Goal: Check status: Check status

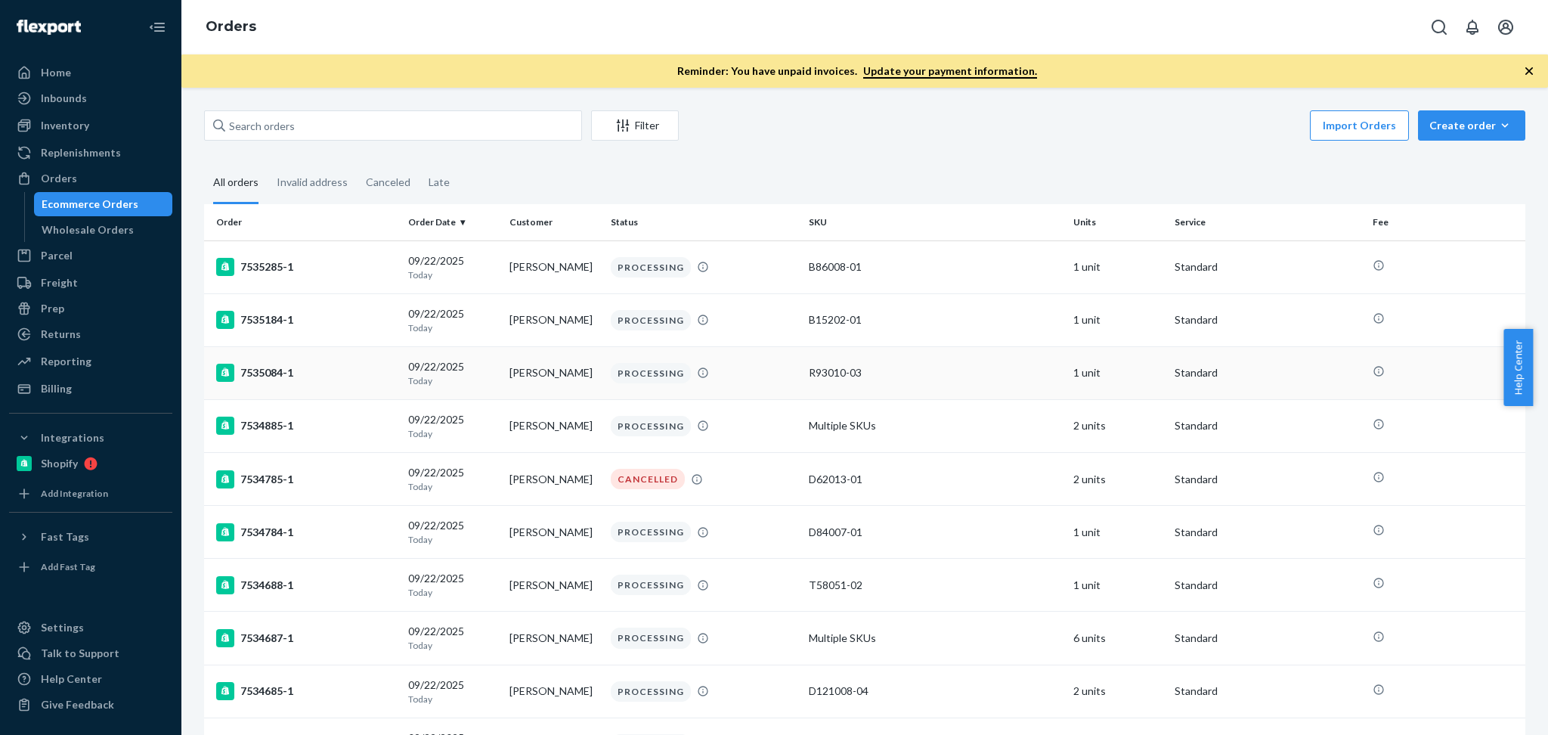
click at [481, 367] on div "[DATE] [DATE]" at bounding box center [452, 373] width 89 height 28
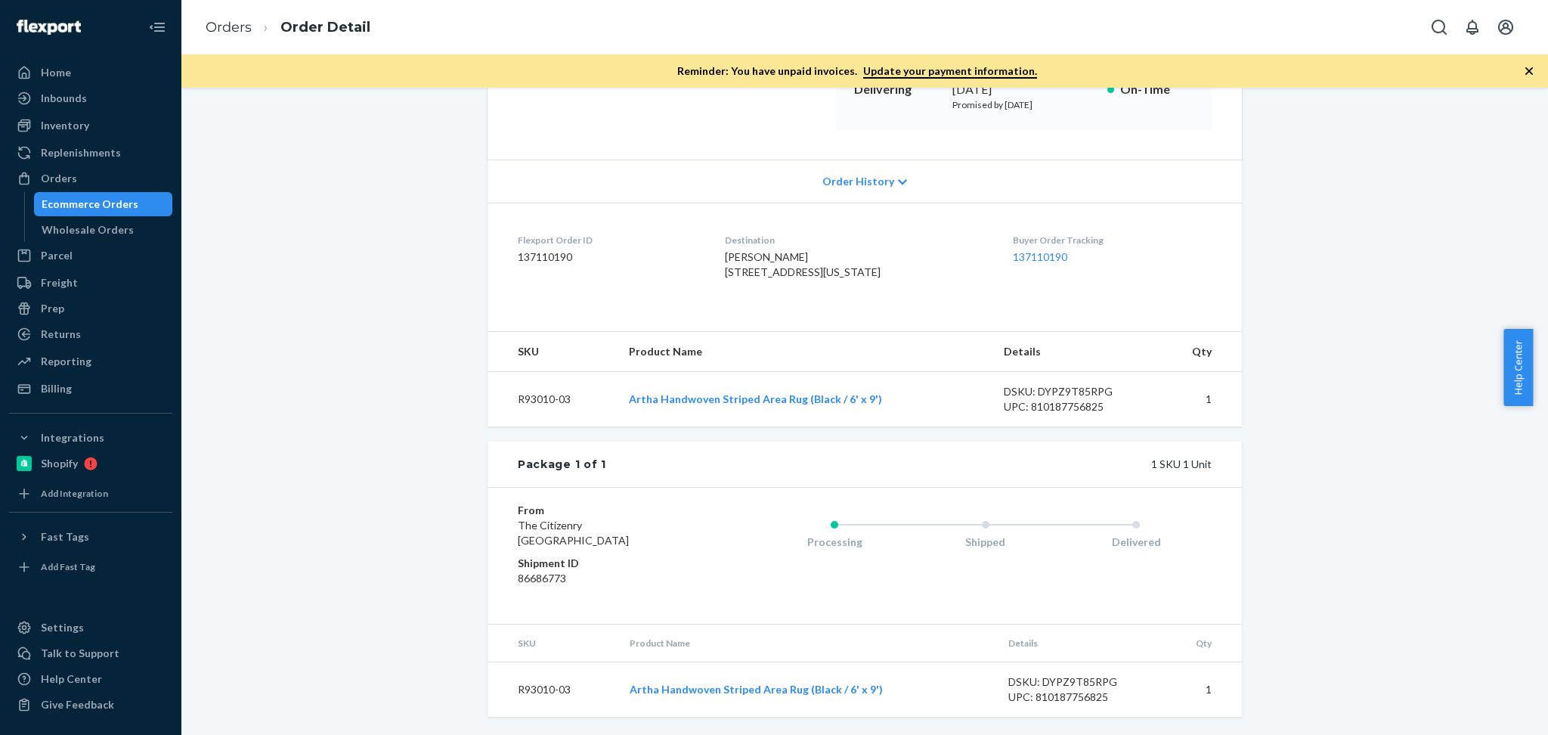
scroll to position [283, 0]
click at [273, 487] on div "Shopify Order # 7535084-1 • Standard Cancel Order Duplicate Order Processing Pr…" at bounding box center [865, 296] width 1344 height 878
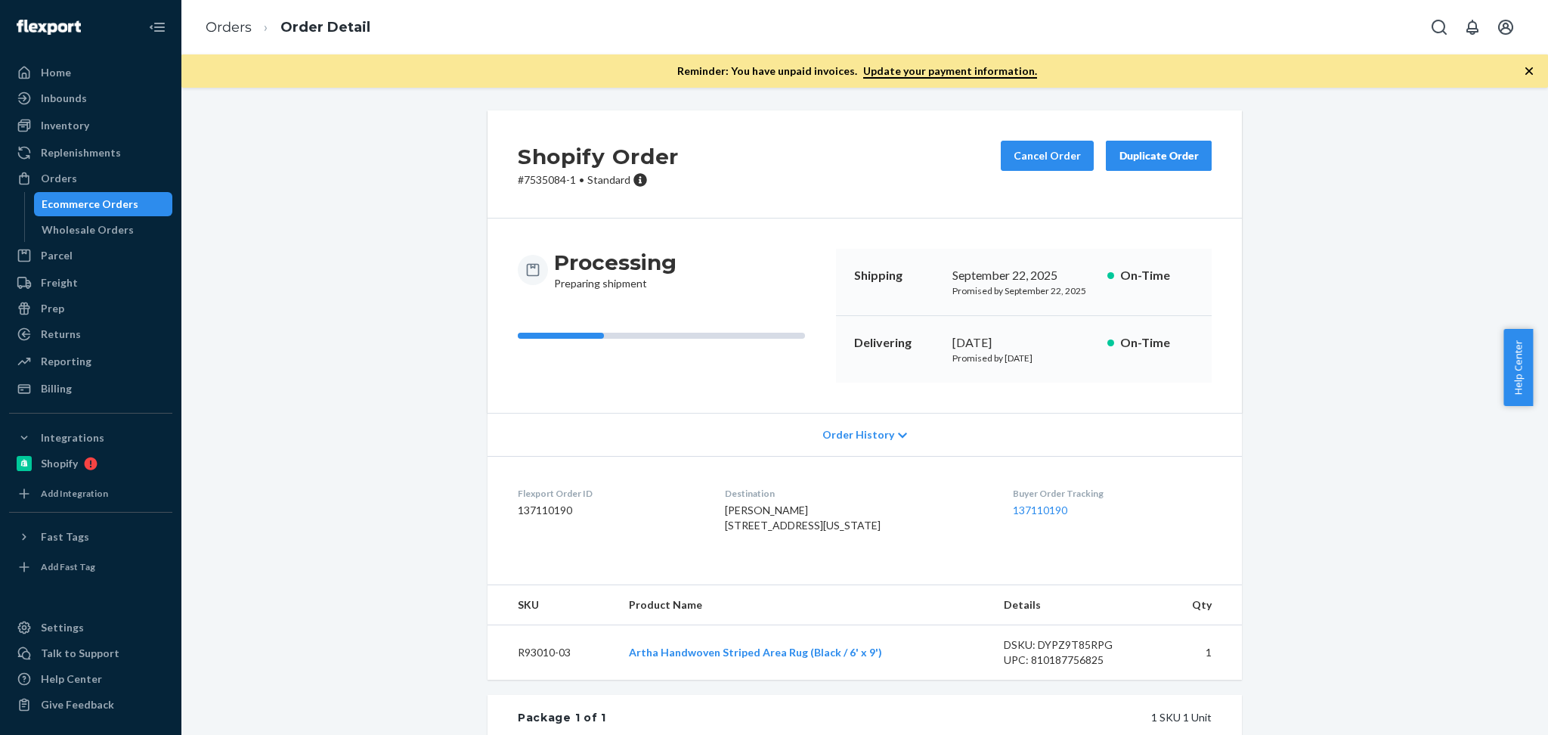
scroll to position [135, 0]
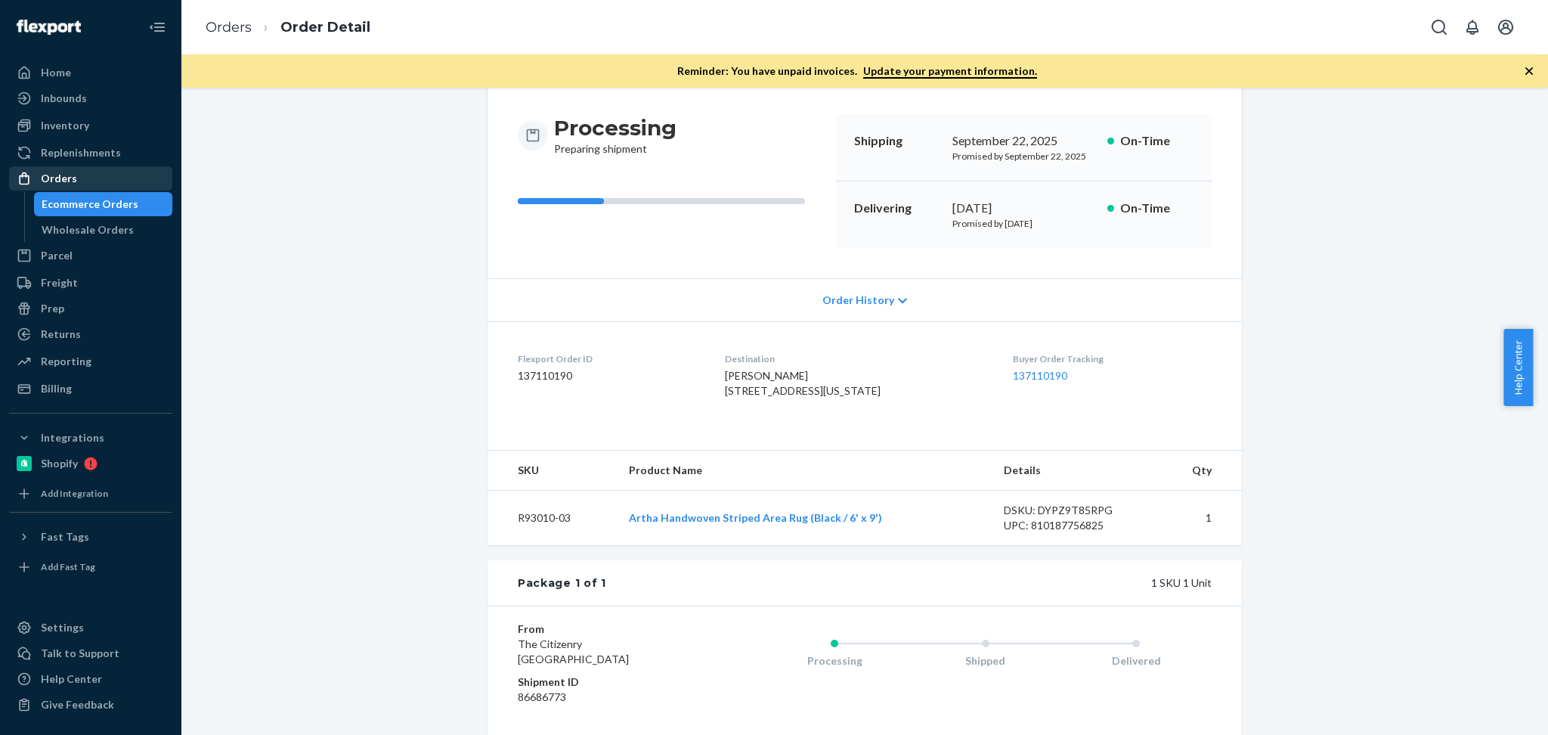
click at [42, 181] on div "Orders" at bounding box center [59, 178] width 36 height 15
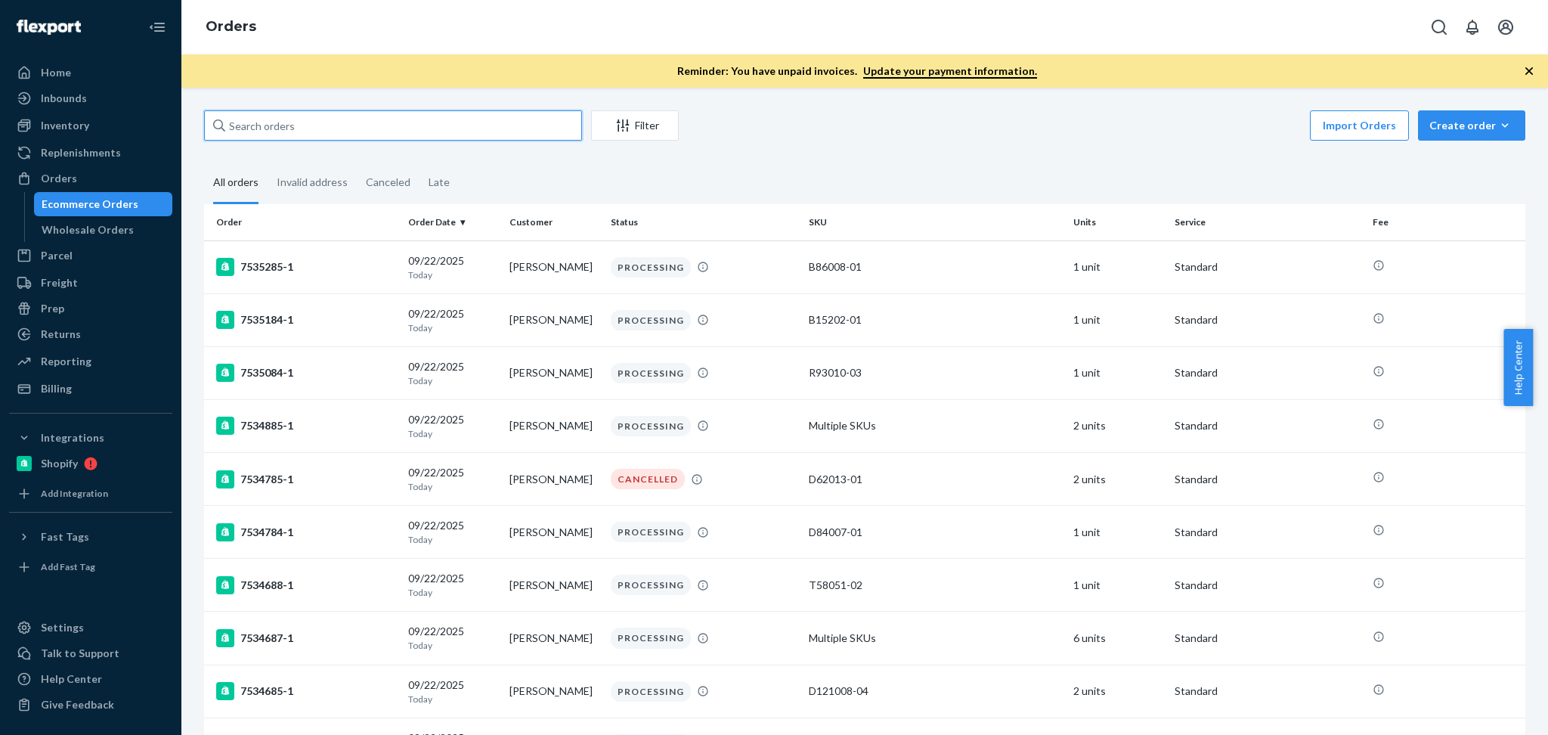
click at [328, 122] on input "text" at bounding box center [393, 125] width 378 height 30
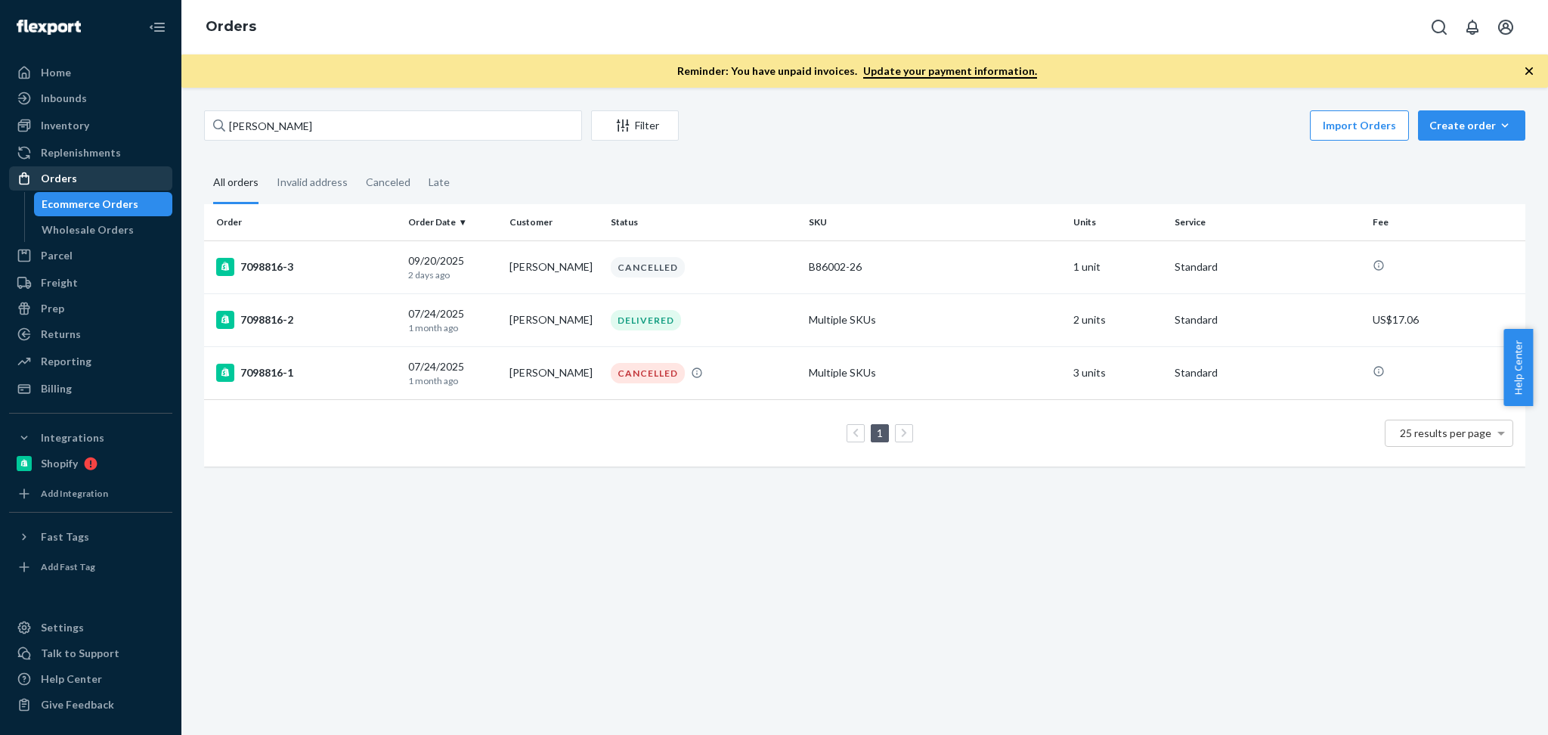
click at [62, 171] on div "Orders" at bounding box center [59, 178] width 36 height 15
click at [311, 115] on input "Henry Pablo" at bounding box center [393, 125] width 378 height 30
paste input "Carleigh ROMAN"
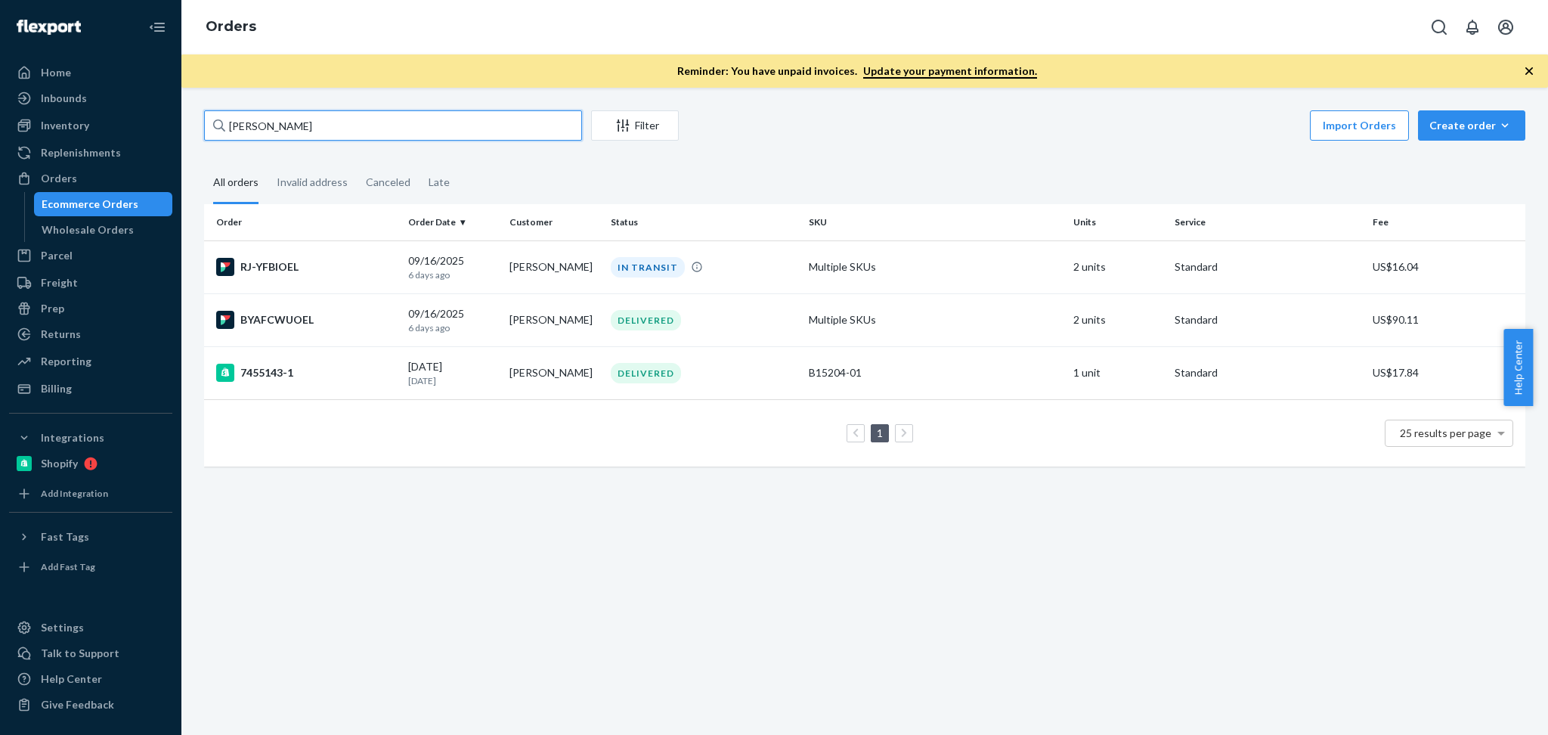
type input "Carleigh ROMAN"
click at [561, 590] on div "Carleigh ROMAN Filter Import Orders Create order Ecommerce order Removal order …" at bounding box center [864, 411] width 1367 height 647
click at [505, 268] on td "Carleigh ROMAN" at bounding box center [553, 266] width 101 height 53
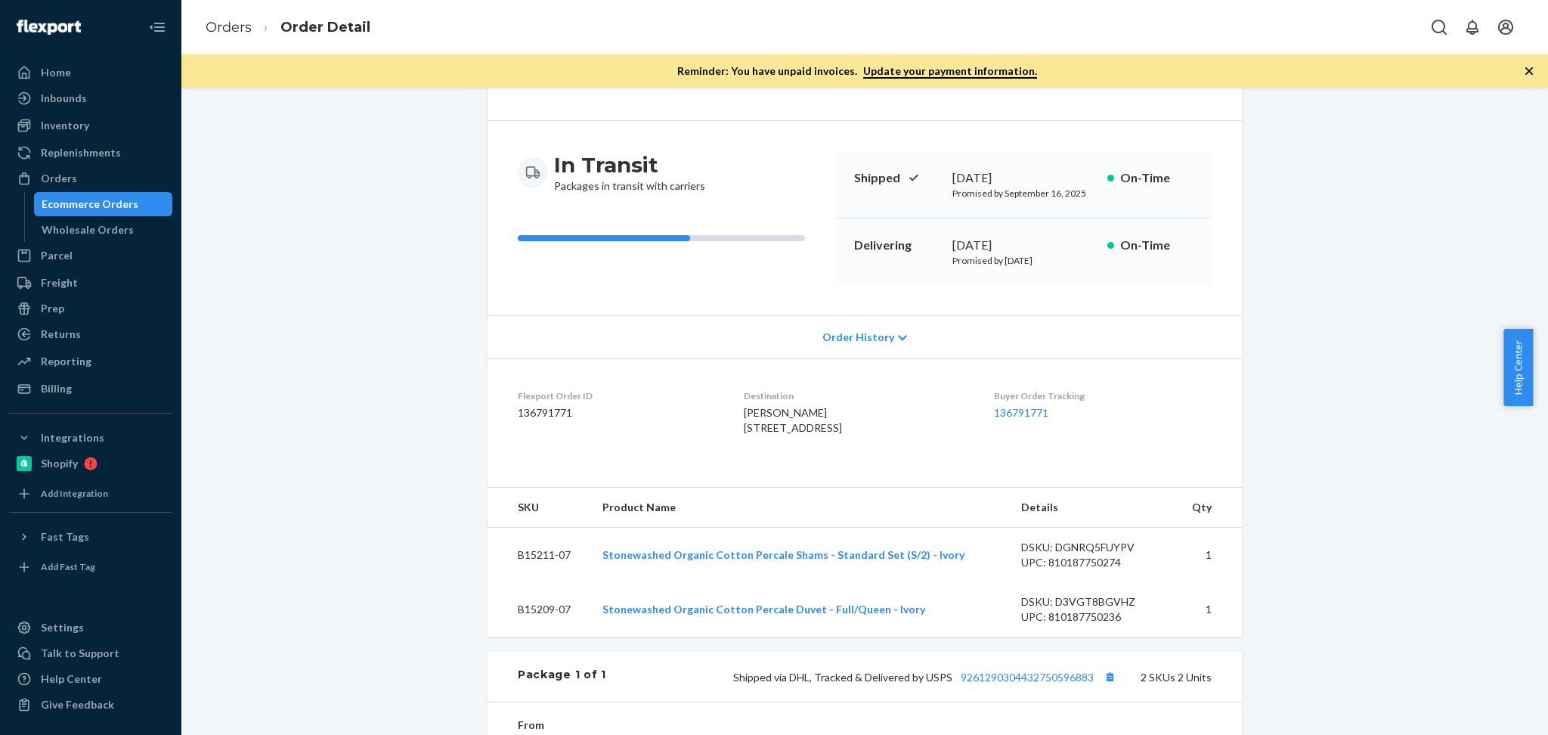
scroll to position [154, 0]
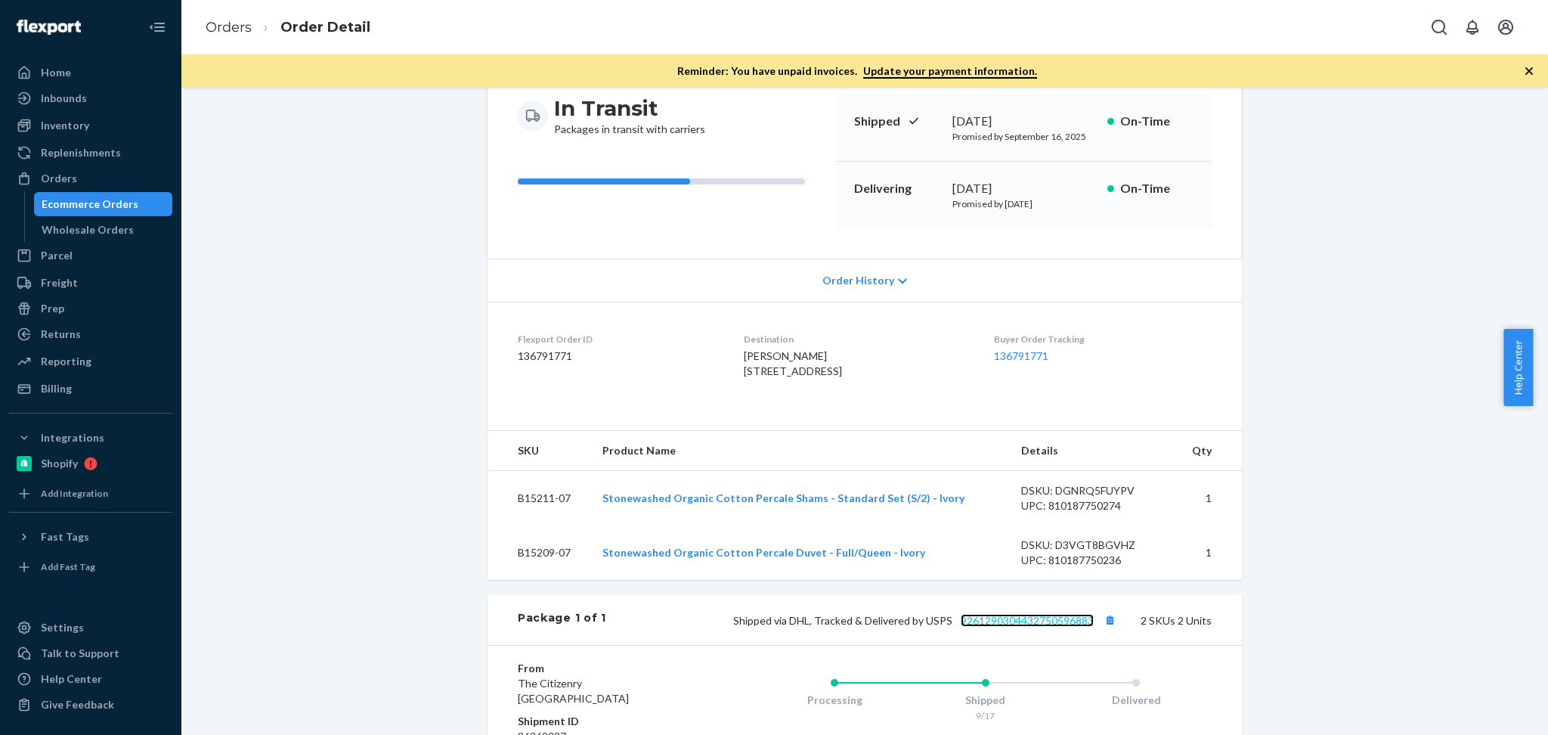
click at [1044, 627] on link "9261290304432750596883" at bounding box center [1027, 620] width 133 height 13
click at [344, 339] on div "Flexport Order # RJ-YFBIOEL • Standard / US$16.04 View Details Create Return Du…" at bounding box center [865, 473] width 1344 height 1034
click at [99, 171] on div "Orders" at bounding box center [91, 178] width 160 height 21
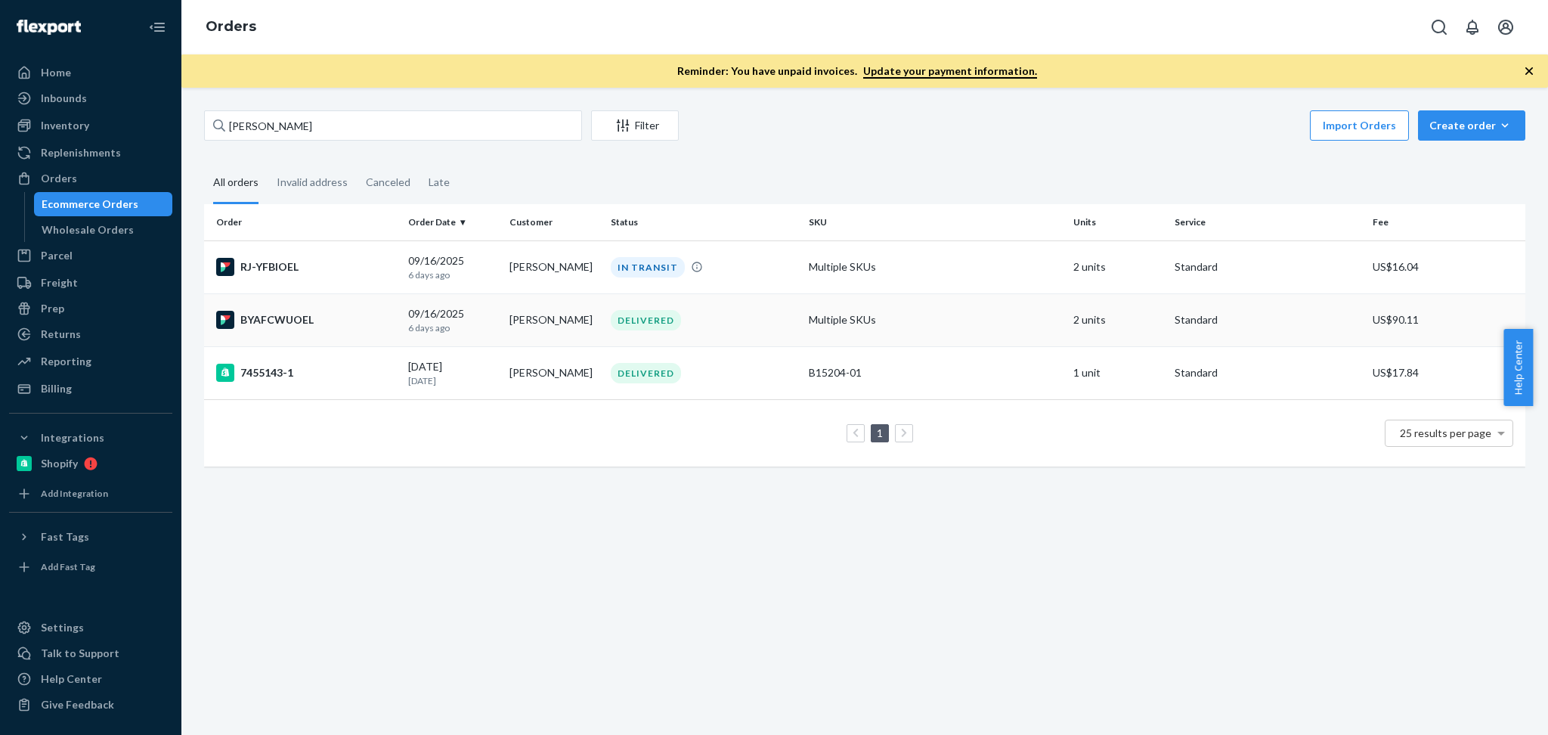
click at [468, 321] on p "6 days ago" at bounding box center [452, 327] width 89 height 13
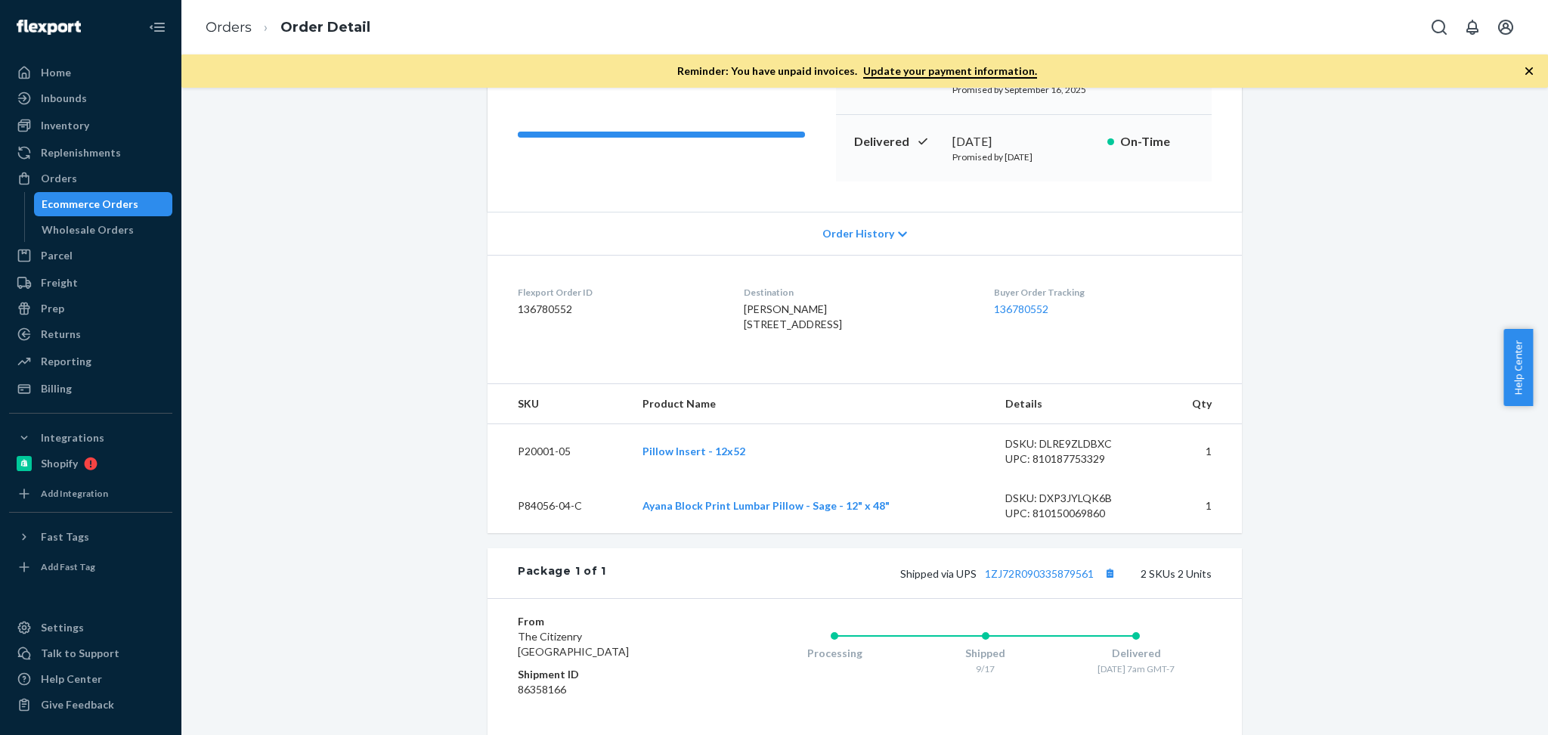
scroll to position [268, 0]
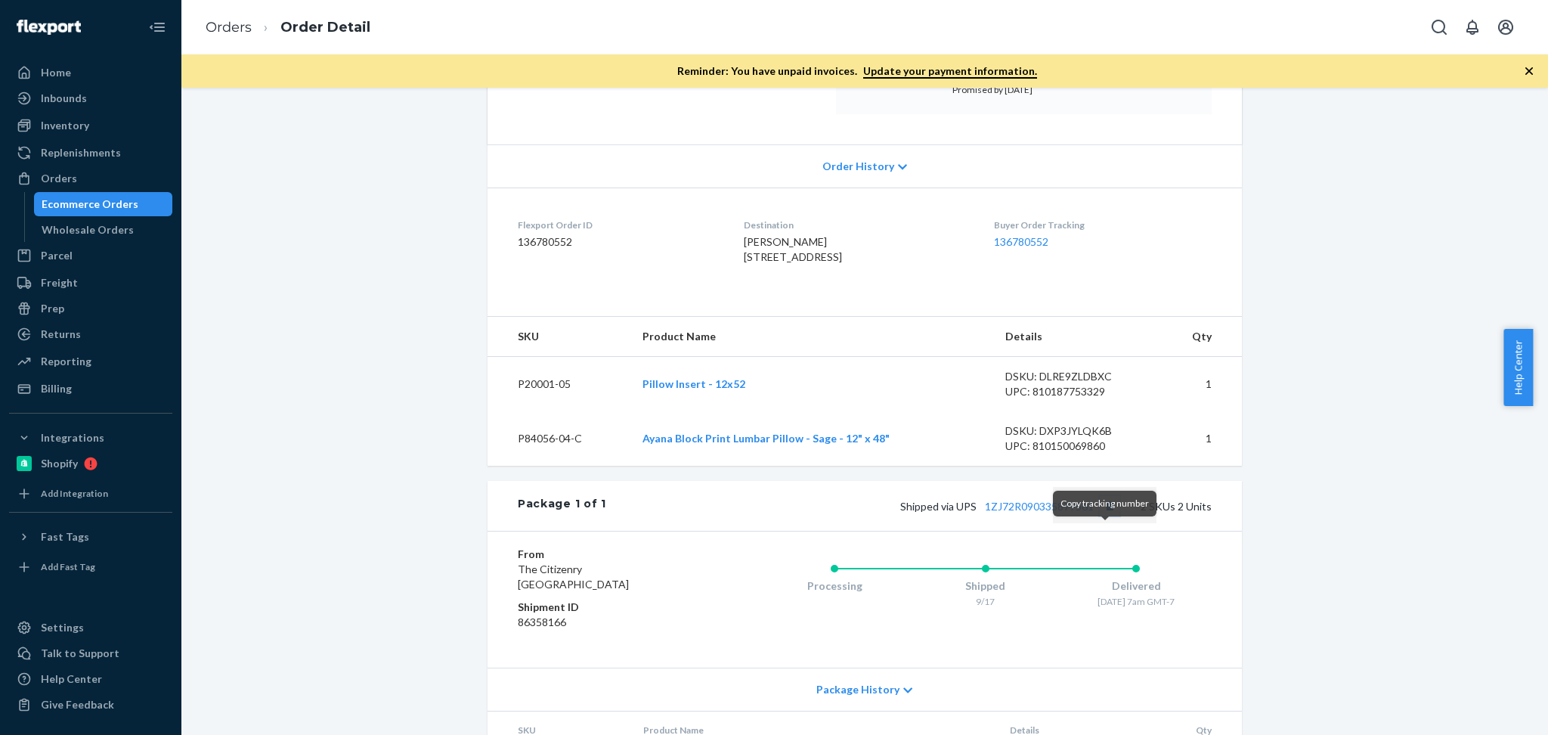
click at [1108, 516] on button "Copy tracking number" at bounding box center [1110, 506] width 20 height 20
click at [107, 186] on div "Orders" at bounding box center [91, 178] width 160 height 21
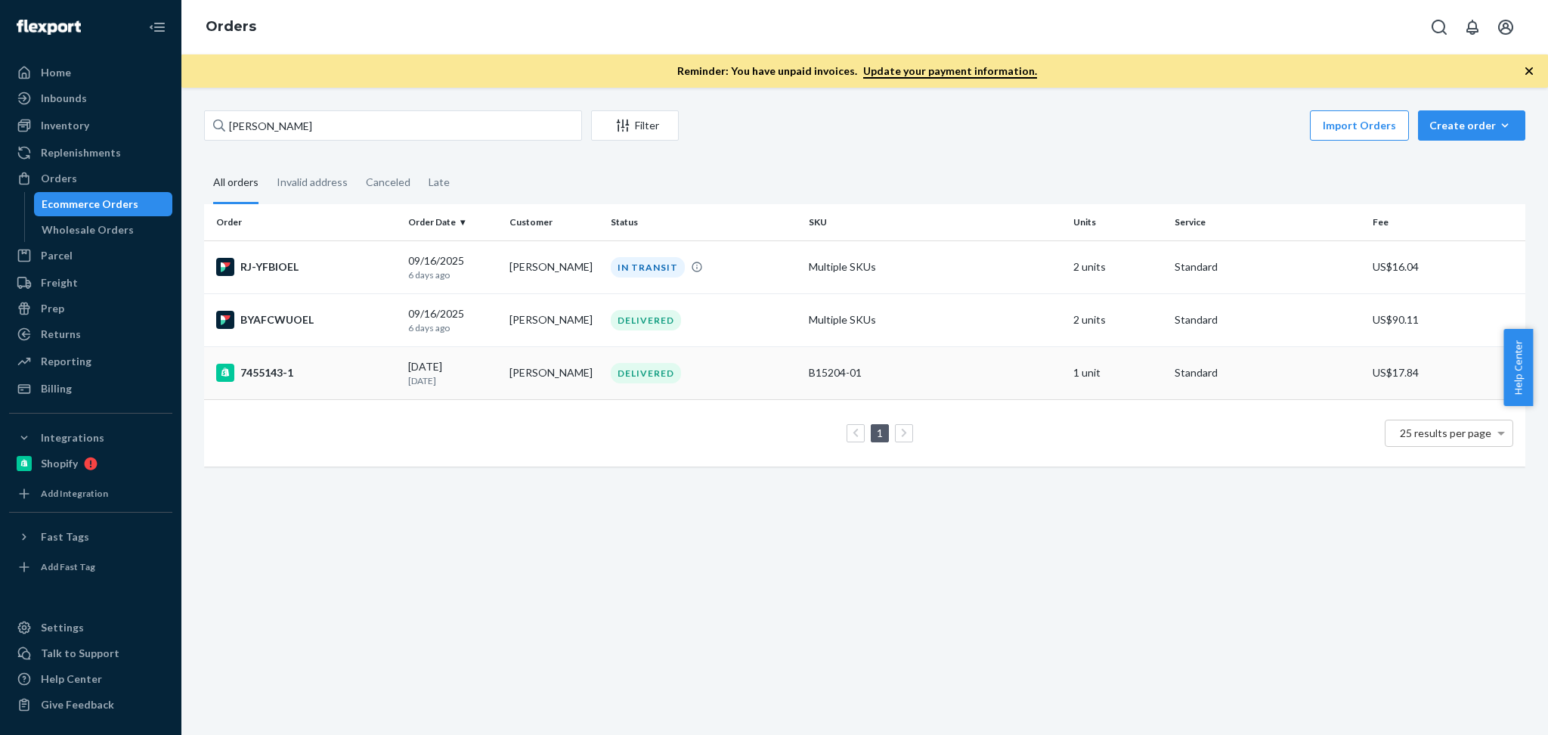
click at [485, 376] on p "12 days ago" at bounding box center [452, 380] width 89 height 13
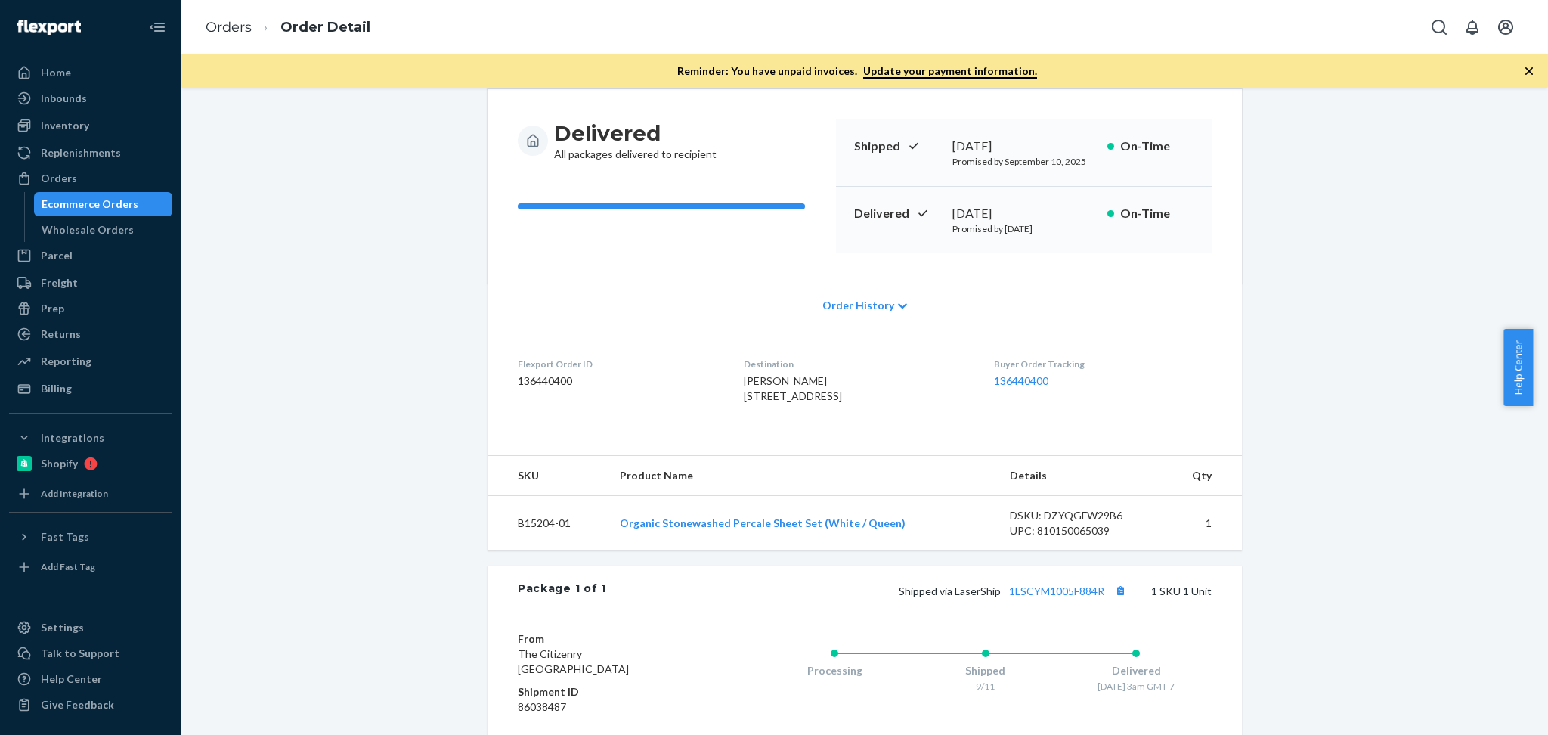
scroll to position [197, 0]
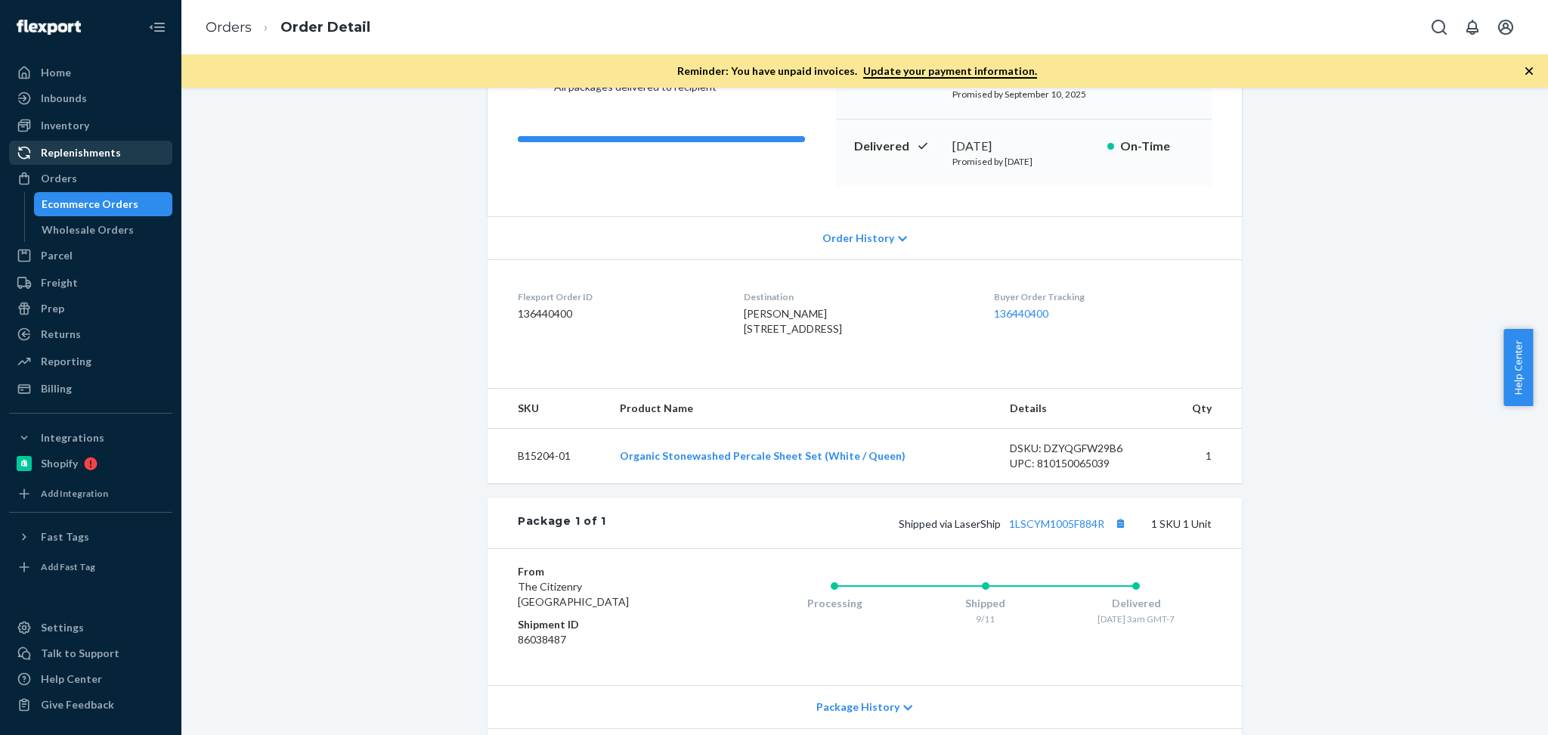
click at [86, 156] on div "Replenishments" at bounding box center [81, 152] width 80 height 15
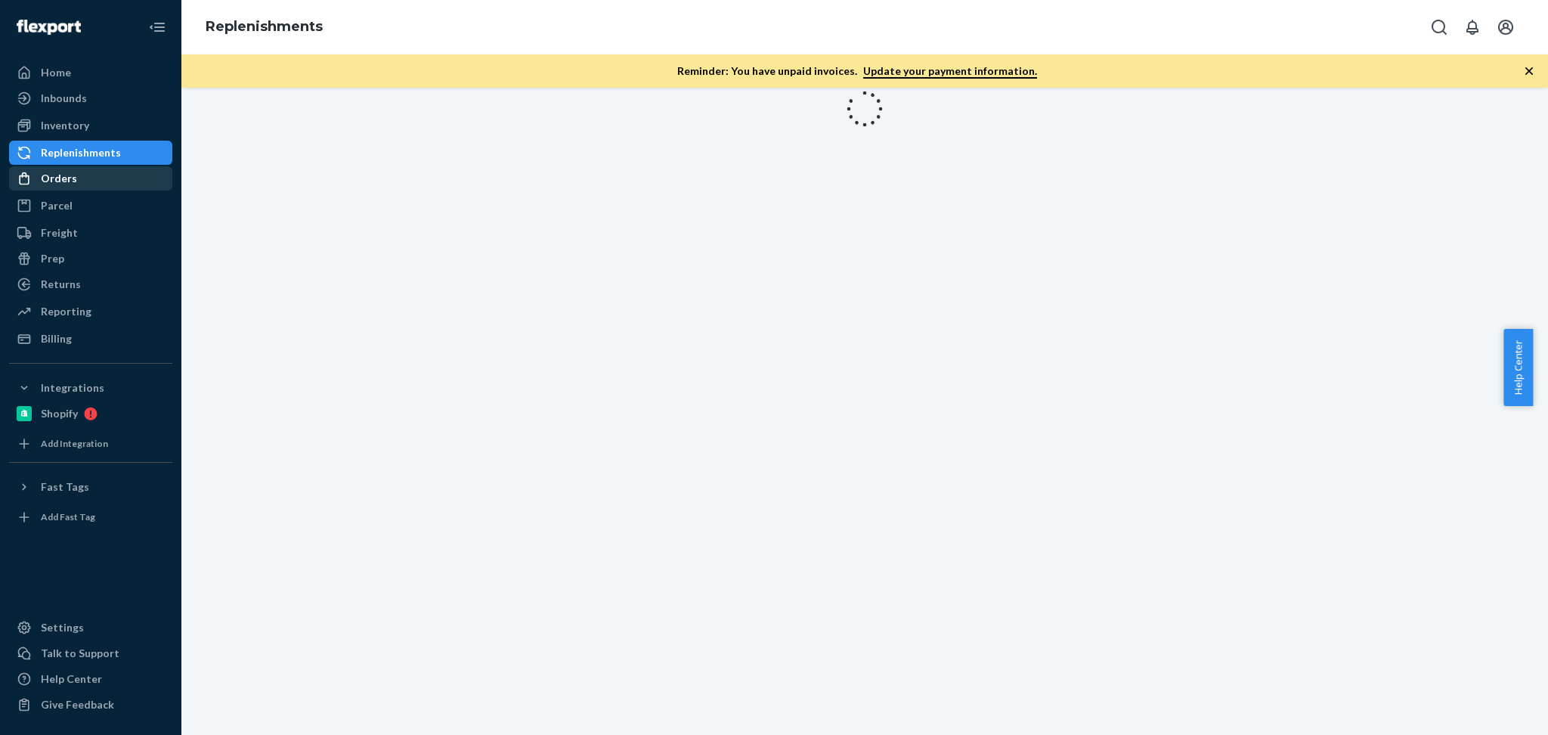
click at [79, 184] on div "Orders" at bounding box center [91, 178] width 160 height 21
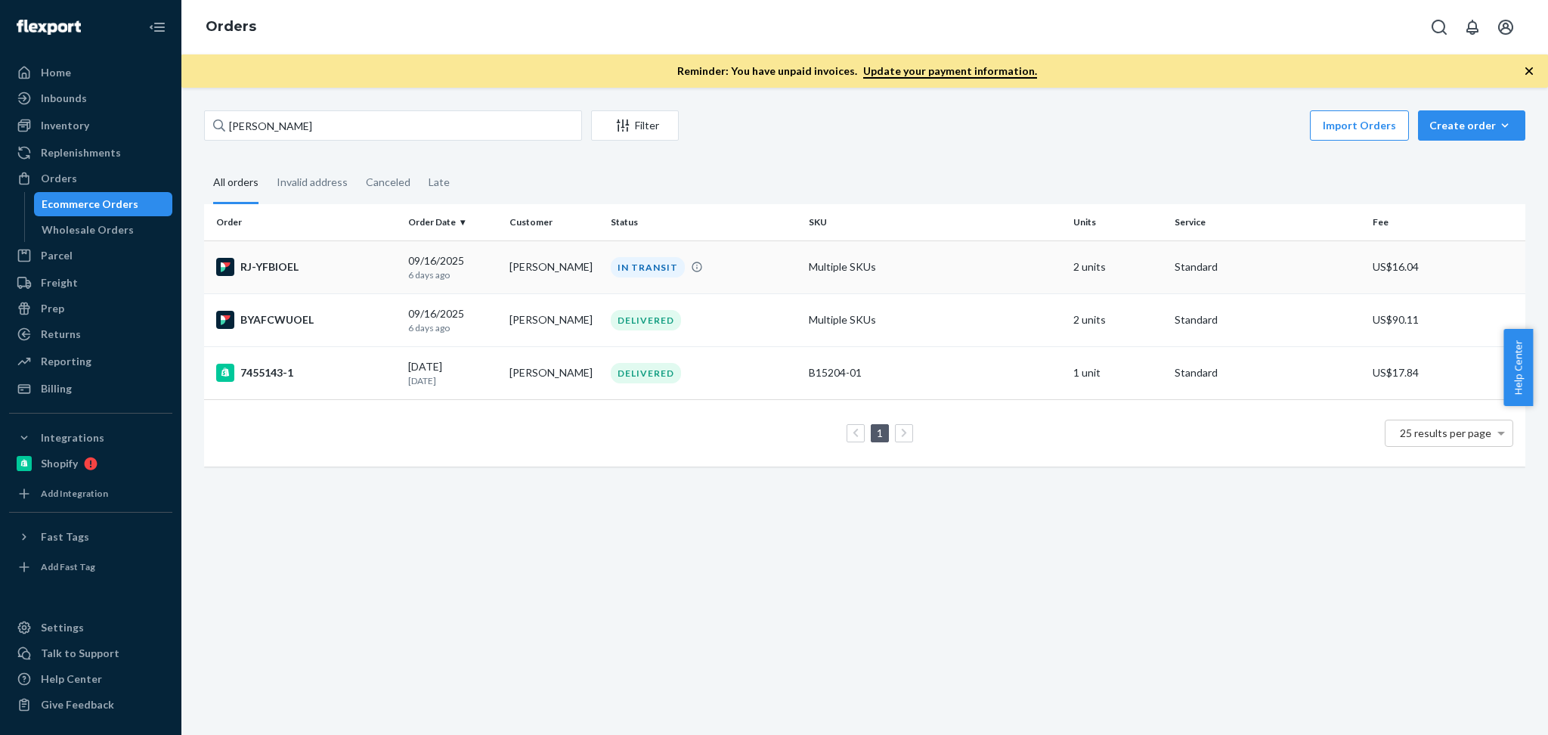
click at [469, 271] on p "6 days ago" at bounding box center [452, 274] width 89 height 13
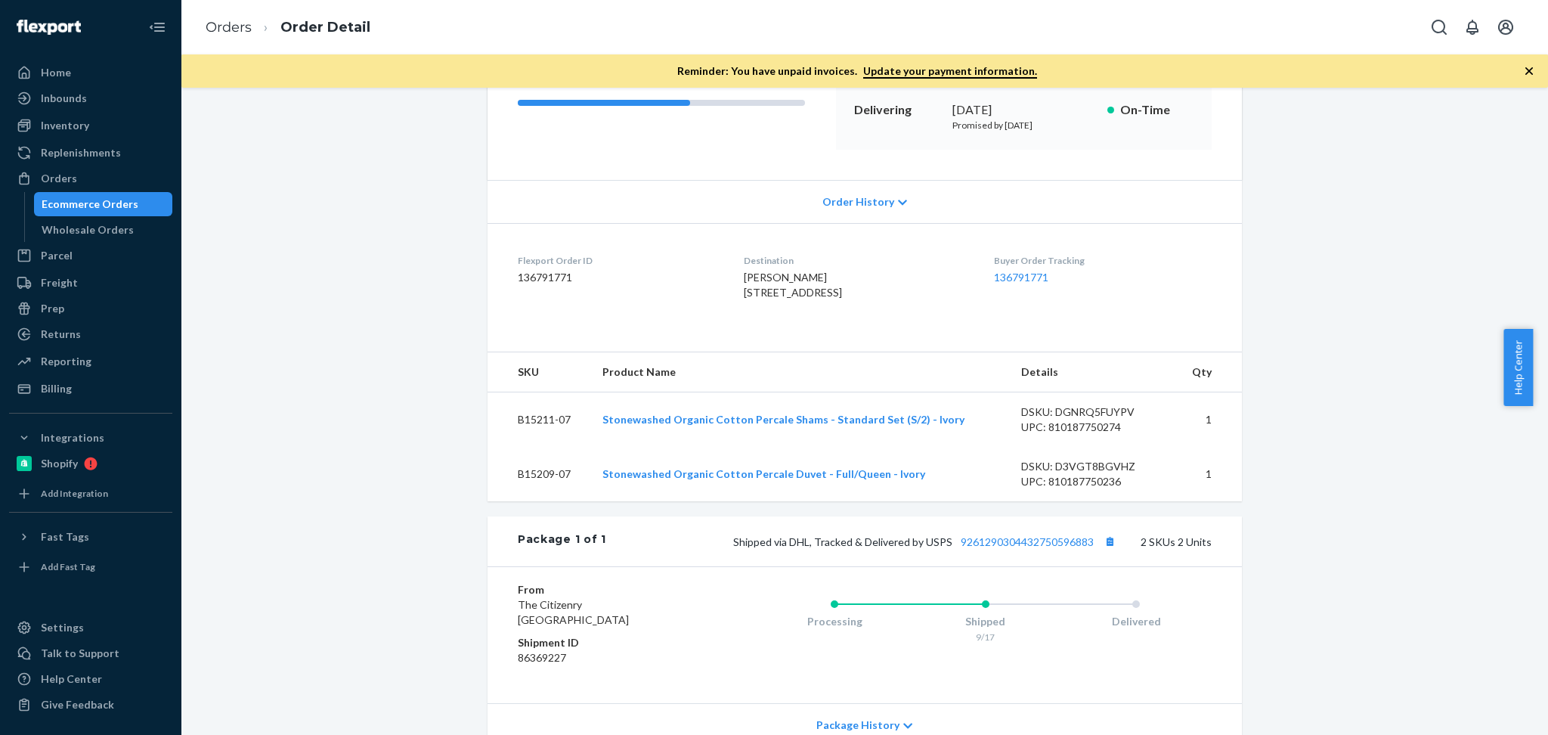
scroll to position [235, 0]
click at [1108, 549] on button "Copy tracking number" at bounding box center [1110, 539] width 20 height 20
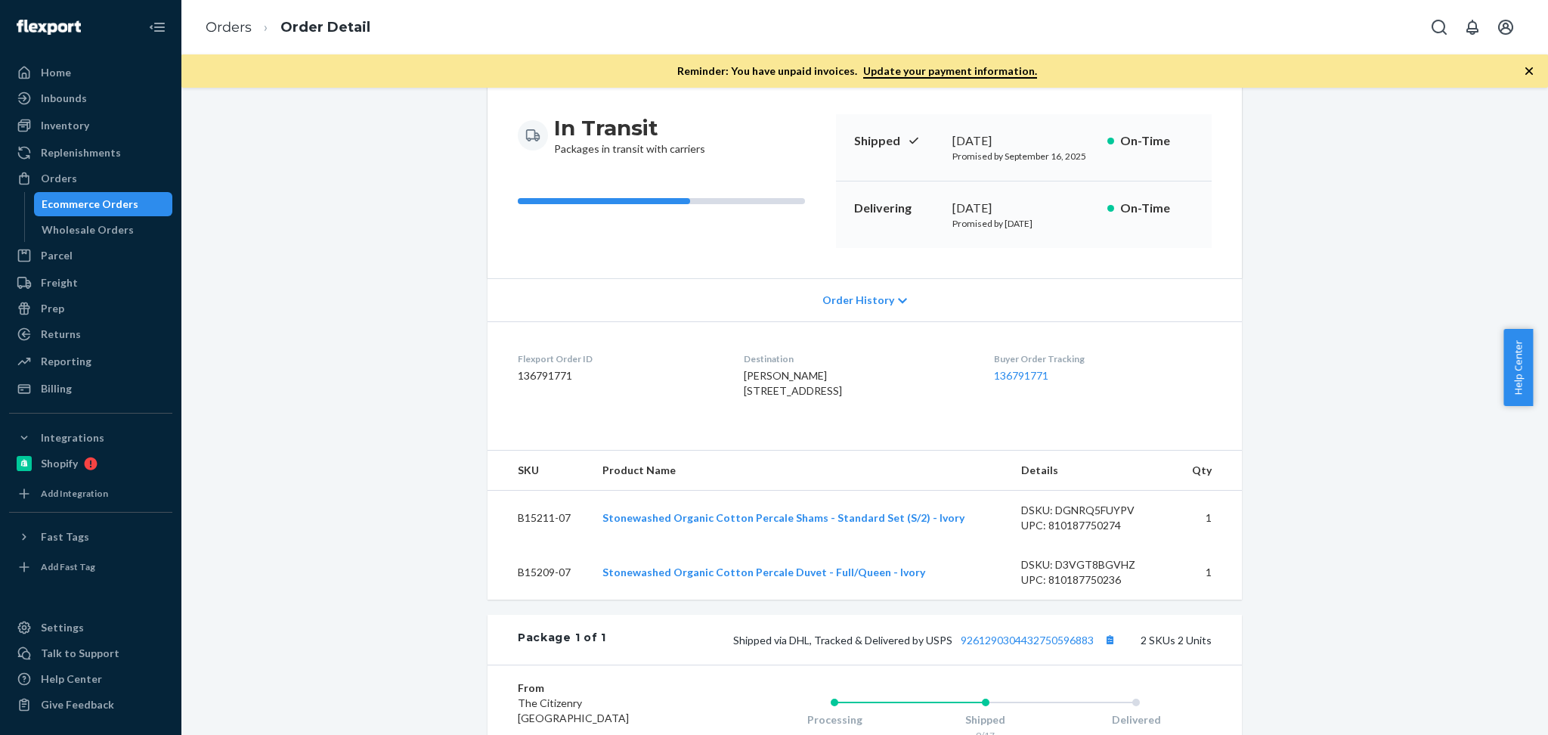
click at [873, 301] on span "Order History" at bounding box center [858, 300] width 72 height 15
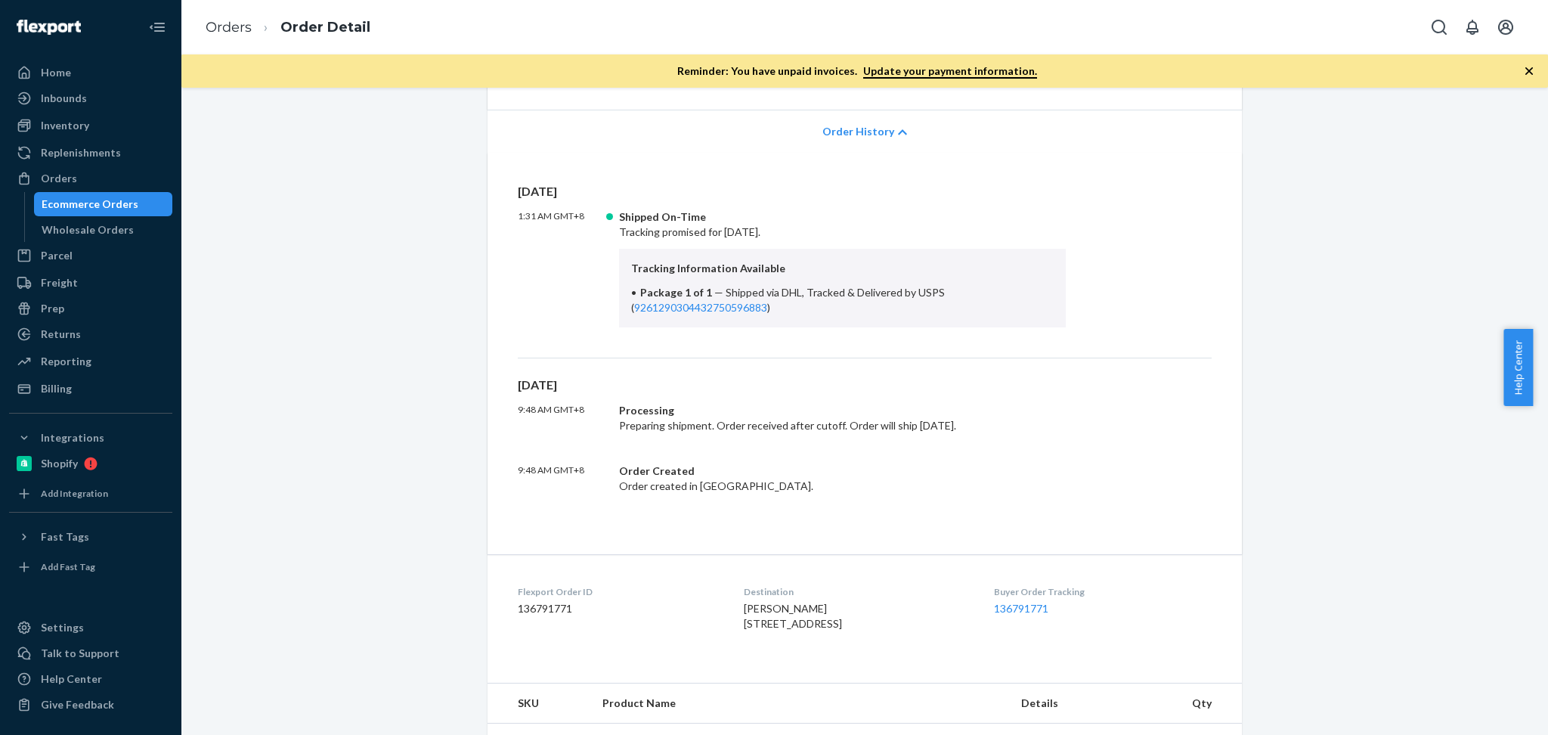
scroll to position [235, 0]
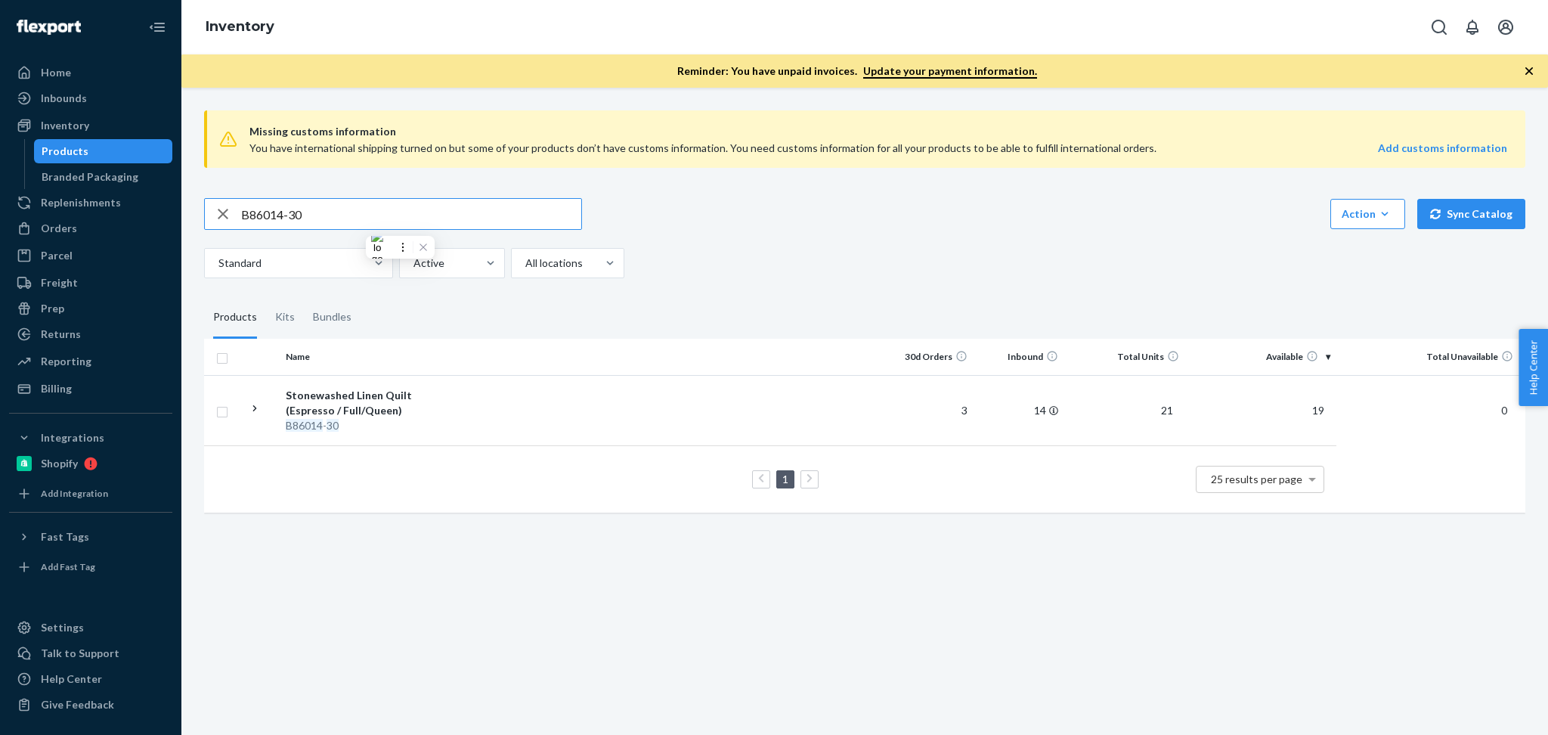
click at [366, 224] on input "B86014-30" at bounding box center [411, 214] width 340 height 30
type input "B15216-01"
